Goal: Transaction & Acquisition: Purchase product/service

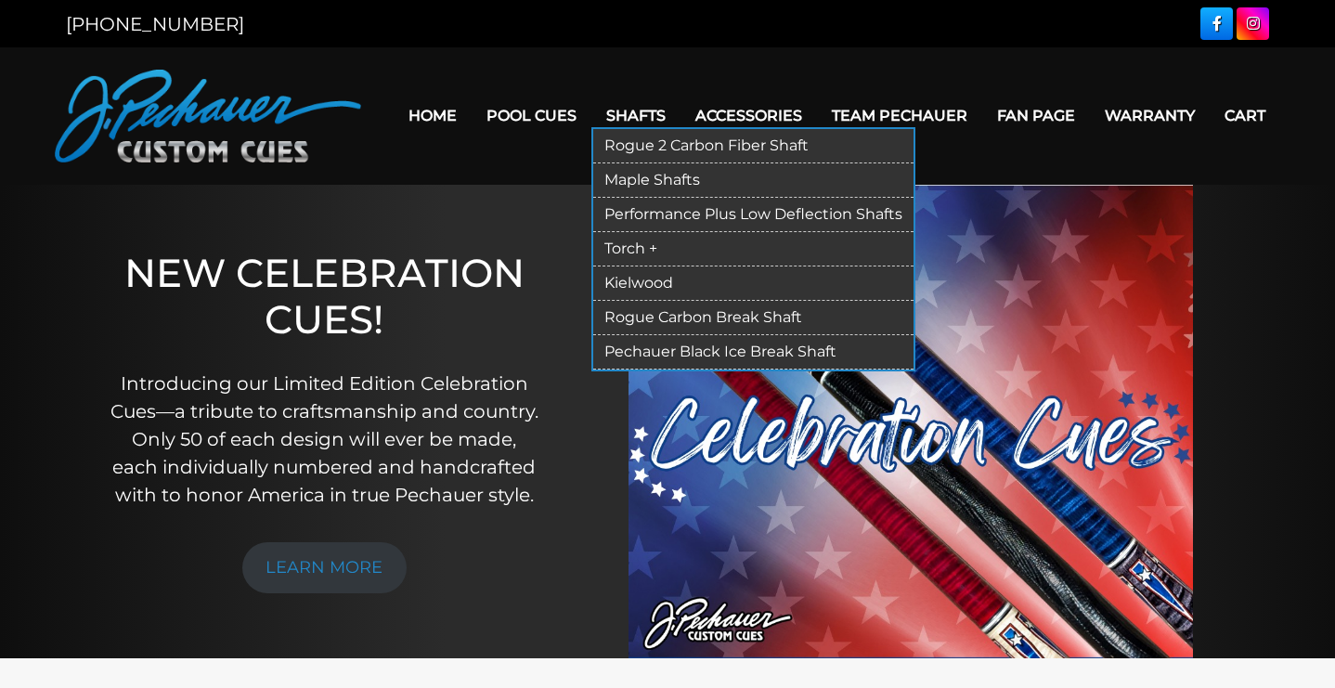
click at [643, 281] on link "Kielwood" at bounding box center [753, 283] width 320 height 34
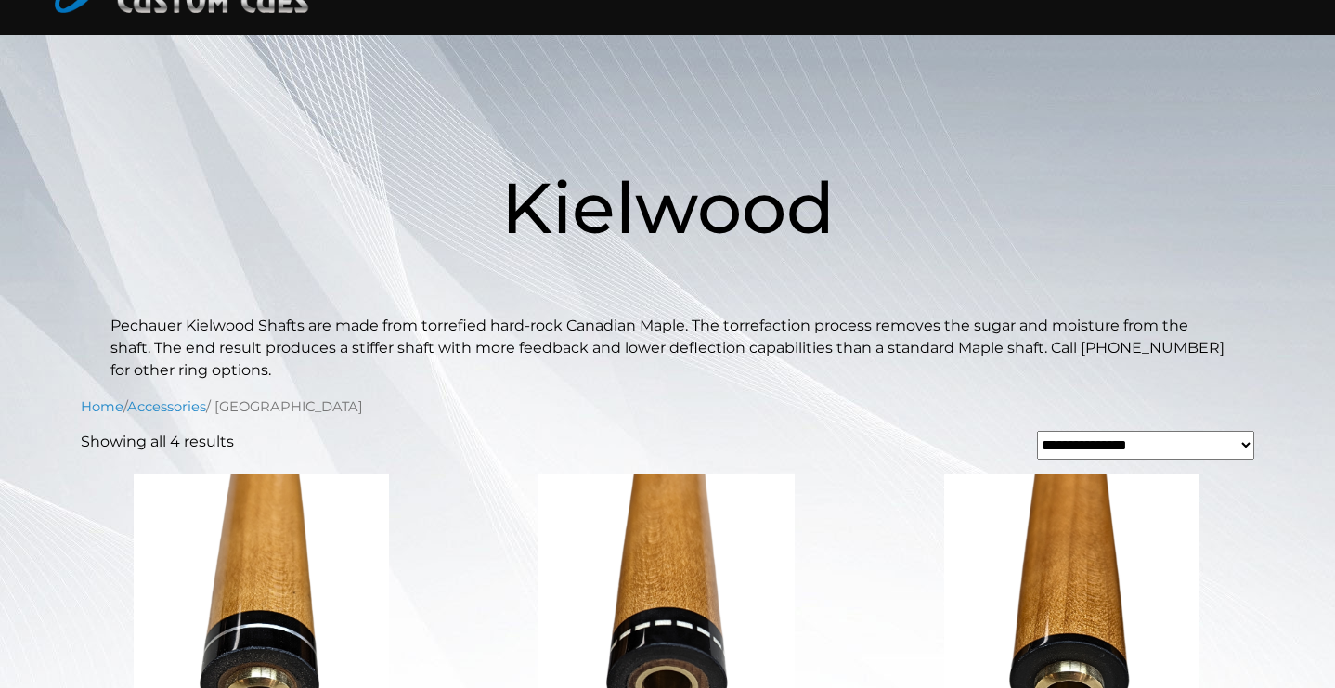
scroll to position [5, 0]
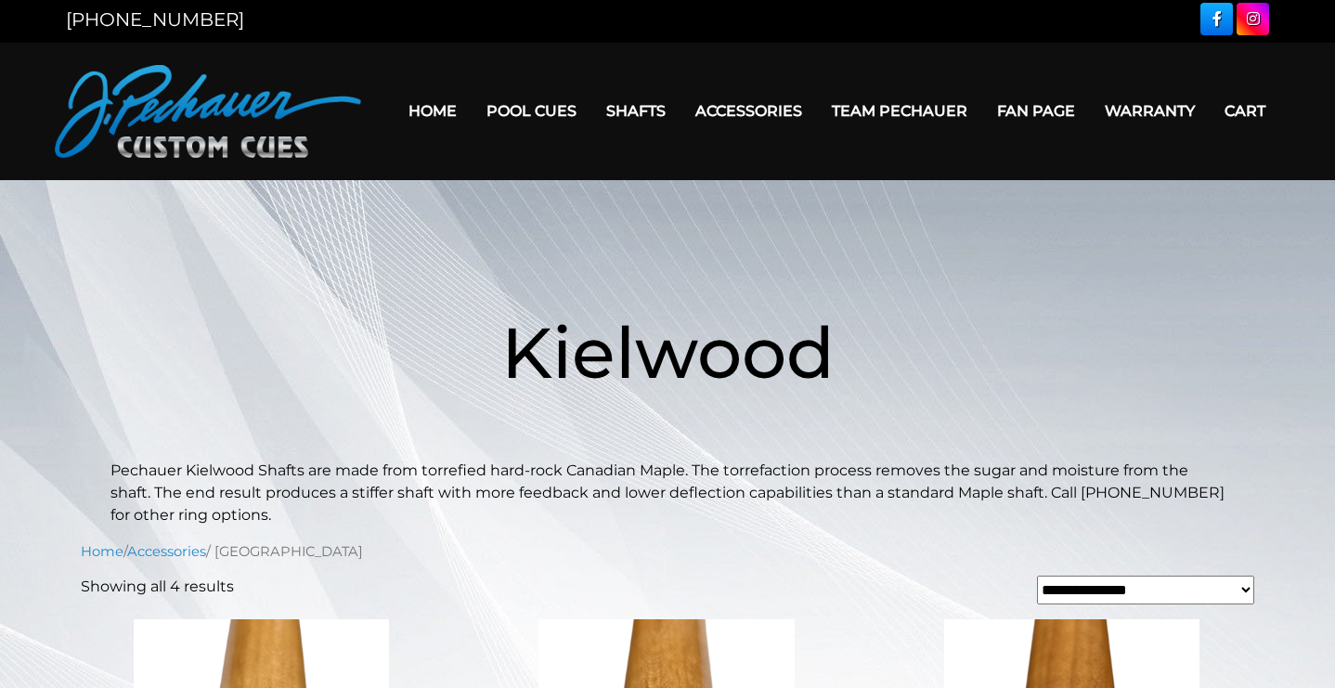
click at [198, 0] on div "[PHONE_NUMBER]" at bounding box center [667, 18] width 1335 height 47
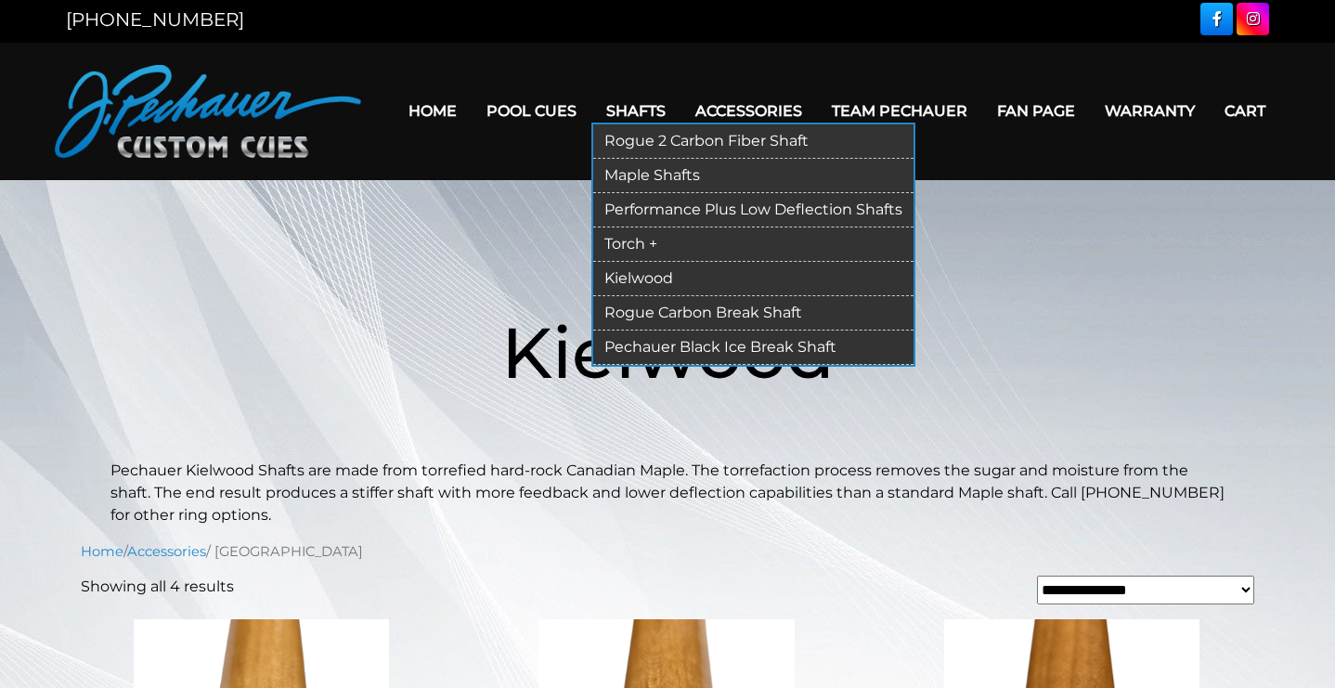
click at [627, 247] on link "Torch +" at bounding box center [753, 244] width 320 height 34
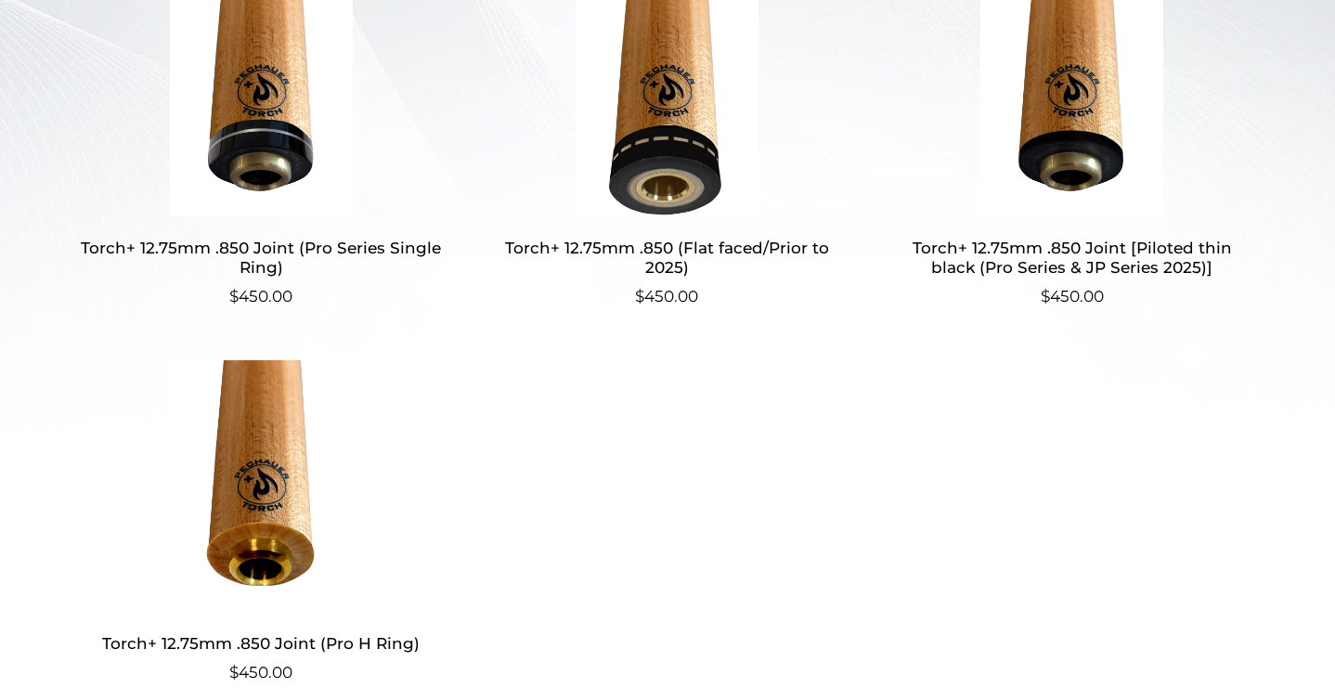
scroll to position [472, 0]
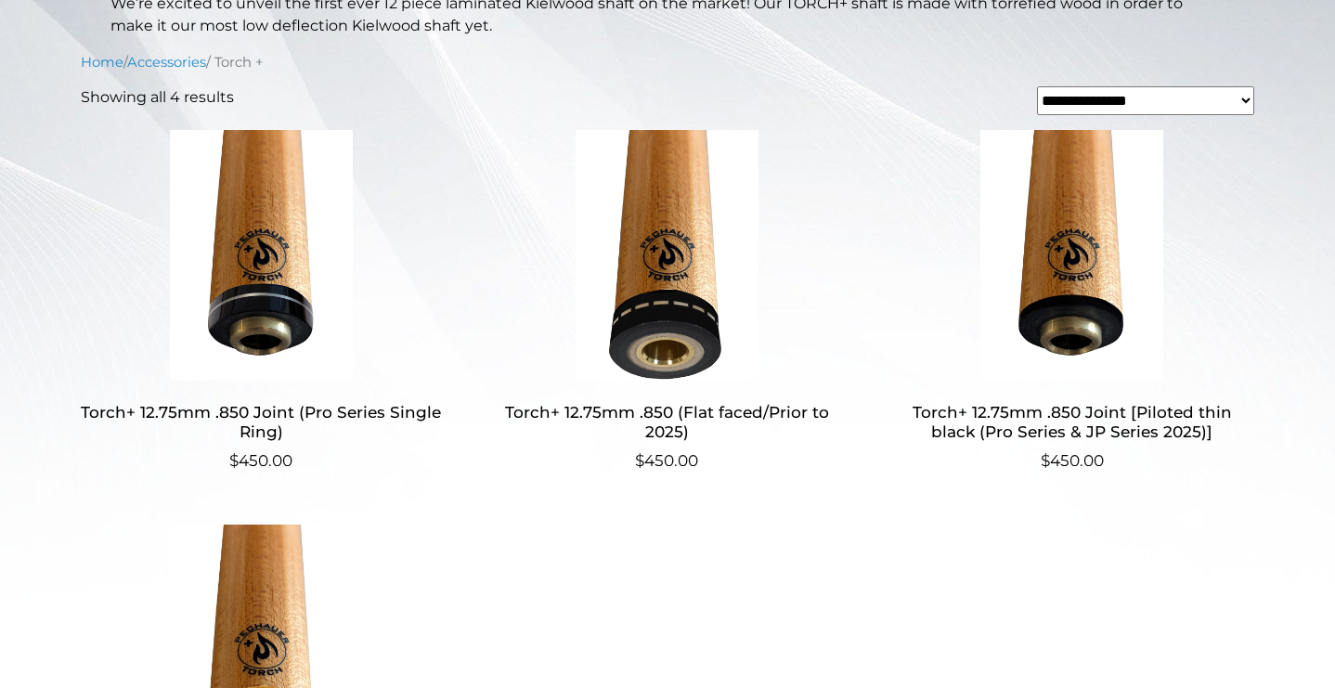
click at [664, 430] on h2 "Torch+ 12.75mm .850 (Flat faced/Prior to 2025)" at bounding box center [666, 422] width 361 height 54
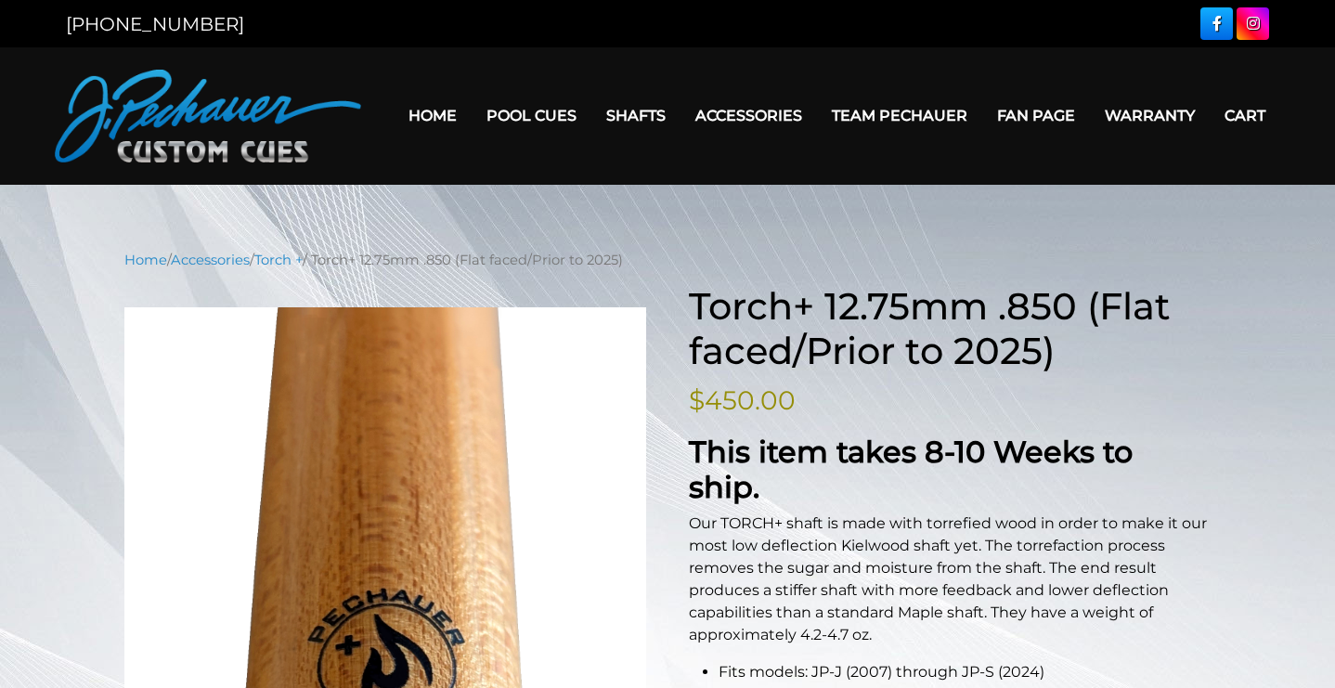
scroll to position [373, 0]
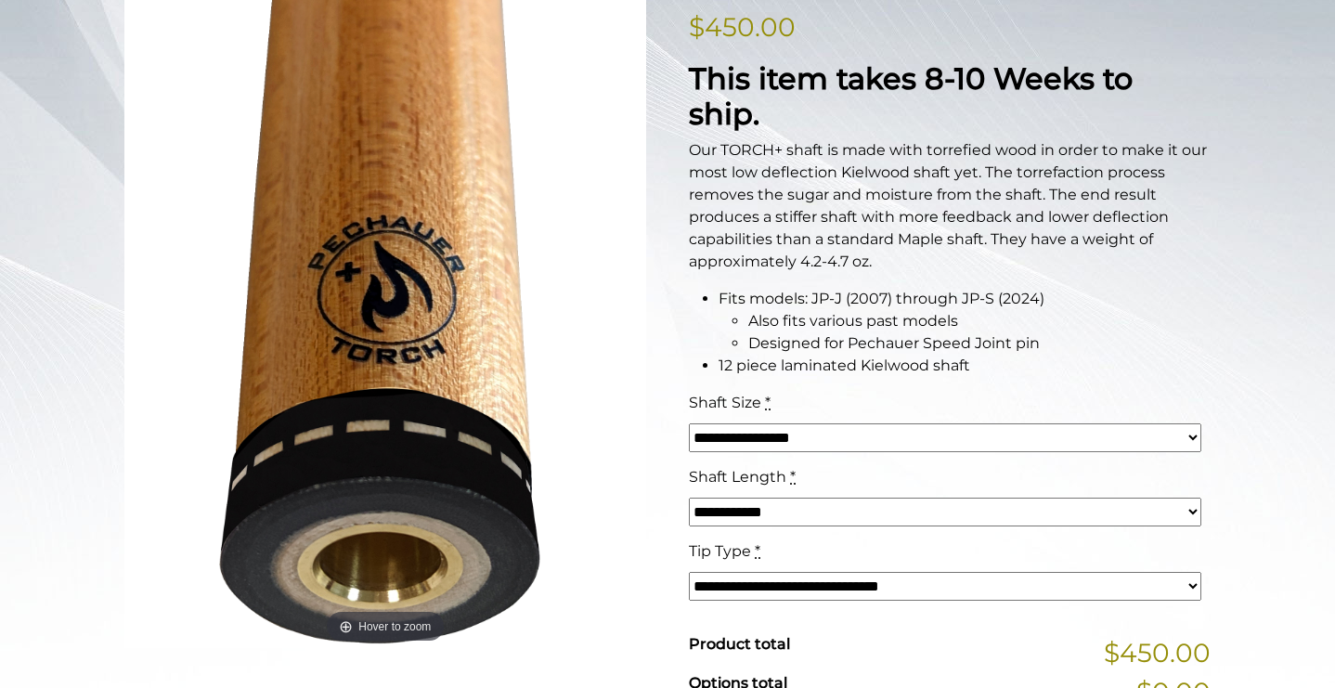
select select "*****"
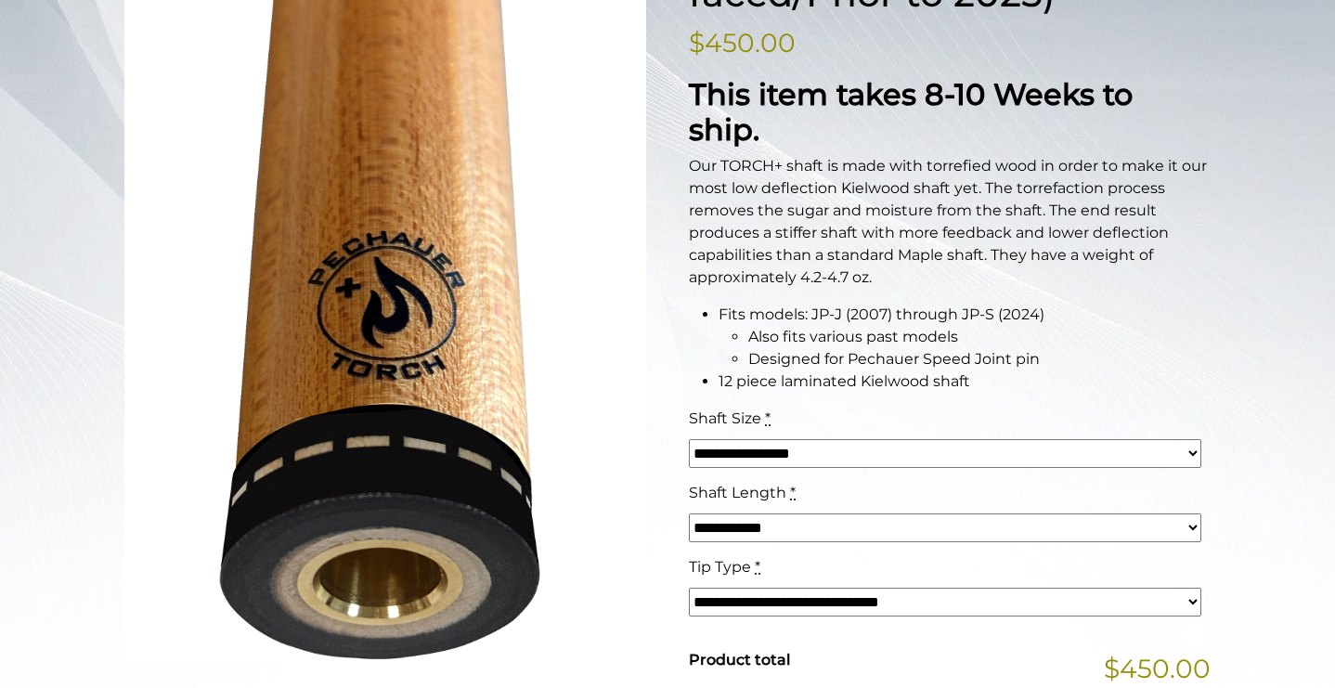
scroll to position [337, 0]
